Goal: Communication & Community: Share content

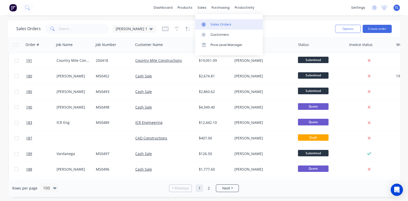
click at [211, 24] on div "Sales Orders" at bounding box center [221, 24] width 21 height 5
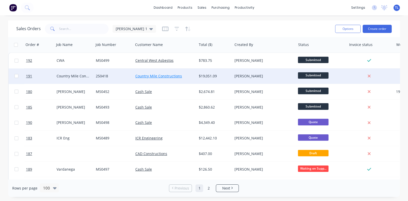
click at [151, 76] on link "Country Mile Constructions" at bounding box center [158, 75] width 47 height 5
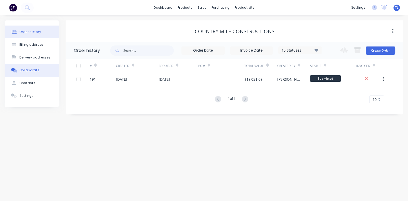
click at [29, 70] on div "Collaborate" at bounding box center [29, 70] width 20 height 5
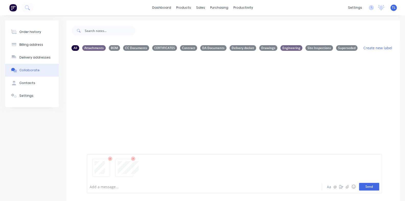
click at [371, 189] on button "Send" at bounding box center [369, 187] width 20 height 8
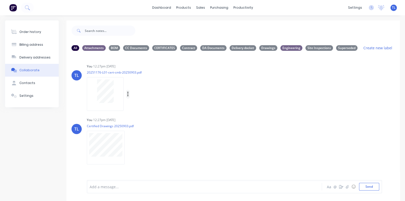
click at [127, 95] on icon "button" at bounding box center [128, 94] width 2 height 6
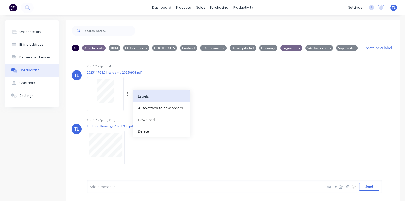
click at [147, 95] on button "Labels" at bounding box center [161, 95] width 57 height 11
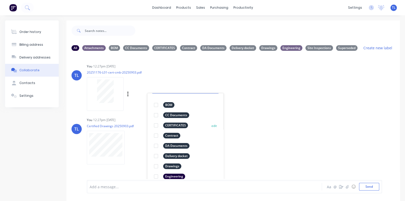
scroll to position [29, 0]
click at [156, 176] on div at bounding box center [156, 176] width 10 height 10
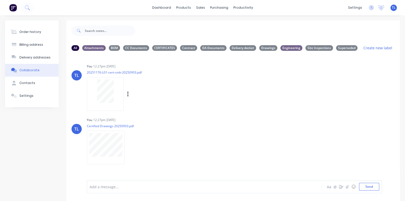
click at [261, 103] on div "TL You 12:27pm 03/09/25 20251176-L01-cert-cmb-20250903.pdf Labels Auto-attach t…" at bounding box center [232, 86] width 333 height 46
click at [128, 148] on icon "button" at bounding box center [129, 148] width 2 height 6
click at [144, 138] on button "Labels" at bounding box center [162, 136] width 57 height 11
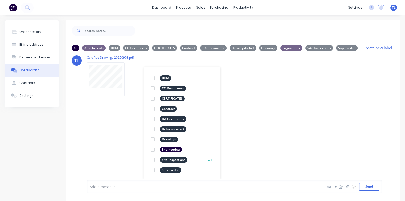
scroll to position [29, 0]
click at [153, 149] on div at bounding box center [152, 149] width 10 height 10
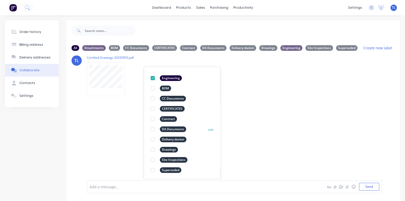
scroll to position [0, 0]
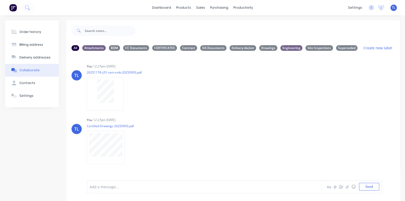
click at [288, 118] on div "TL You 12:27pm 03/09/25 20251176-L01-cert-cmb-20250903.pdf Labels Auto-attach t…" at bounding box center [232, 117] width 333 height 124
click at [234, 24] on div "Purchase Orders" at bounding box center [235, 24] width 27 height 5
